Goal: Navigation & Orientation: Find specific page/section

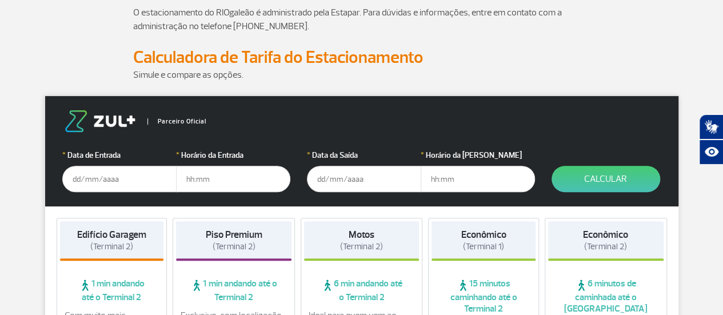
scroll to position [114, 0]
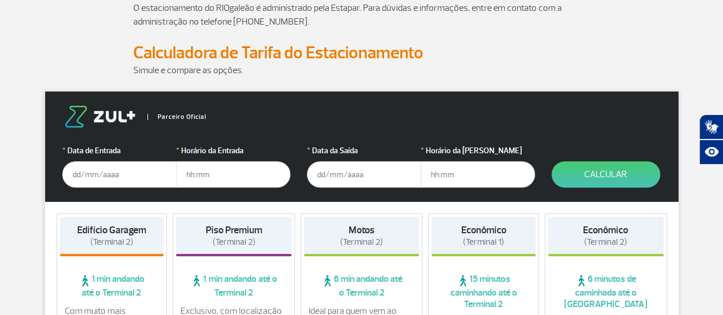
click at [71, 175] on input "text" at bounding box center [119, 174] width 114 height 26
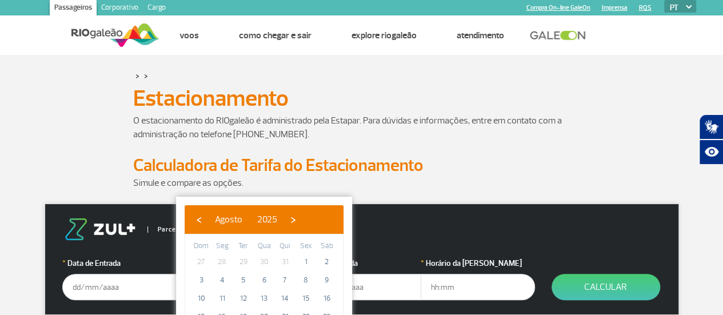
scroll to position [0, 0]
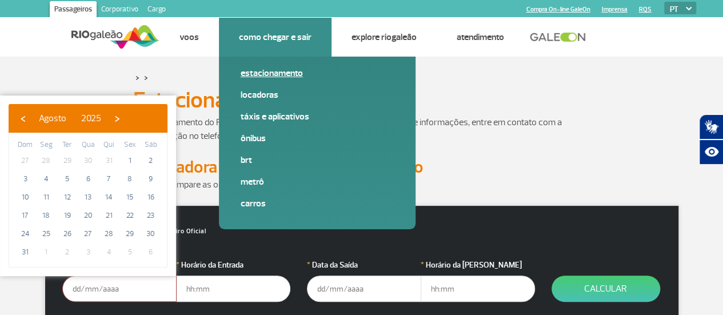
click at [265, 73] on link "Estacionamento" at bounding box center [317, 73] width 153 height 13
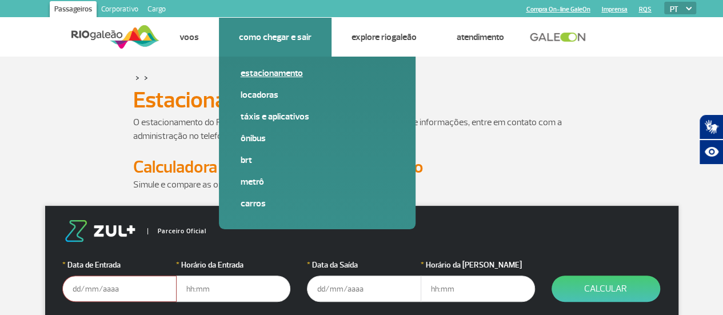
click at [284, 73] on link "Estacionamento" at bounding box center [317, 73] width 153 height 13
click at [267, 70] on link "Estacionamento" at bounding box center [317, 73] width 153 height 13
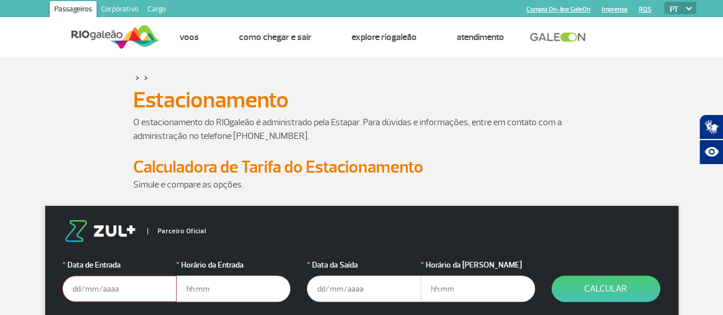
click at [102, 34] on img at bounding box center [115, 37] width 88 height 28
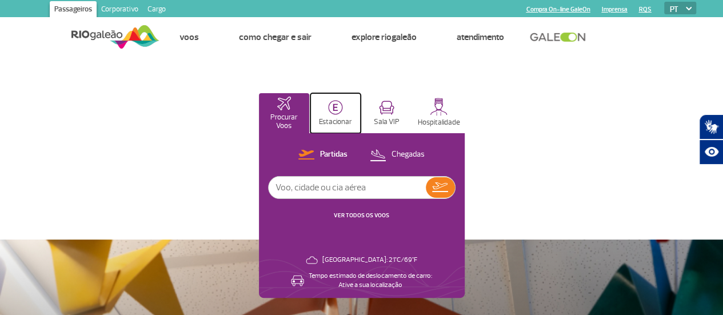
click at [343, 110] on img at bounding box center [335, 107] width 15 height 15
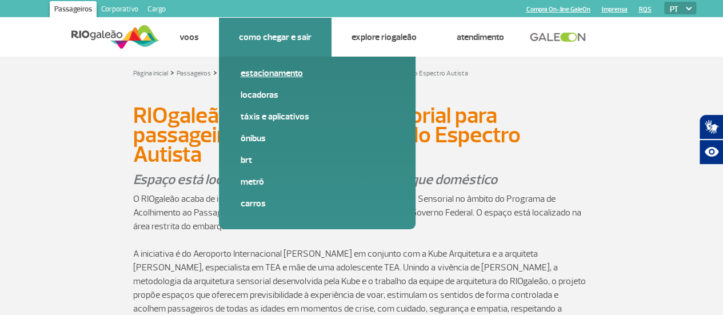
click at [287, 69] on link "Estacionamento" at bounding box center [317, 73] width 153 height 13
